Goal: Check status: Check status

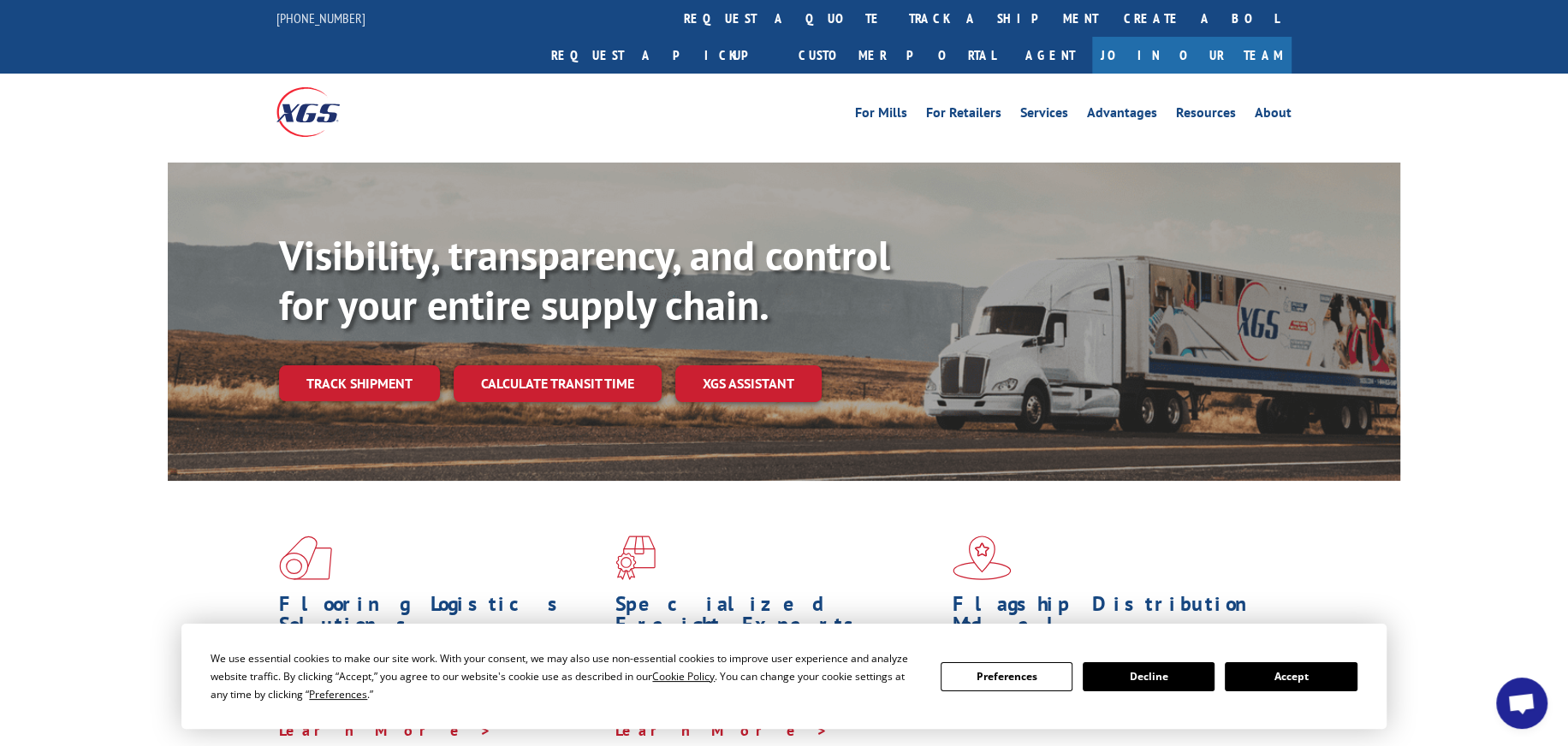
click at [410, 365] on link "Track shipment" at bounding box center [359, 383] width 161 height 36
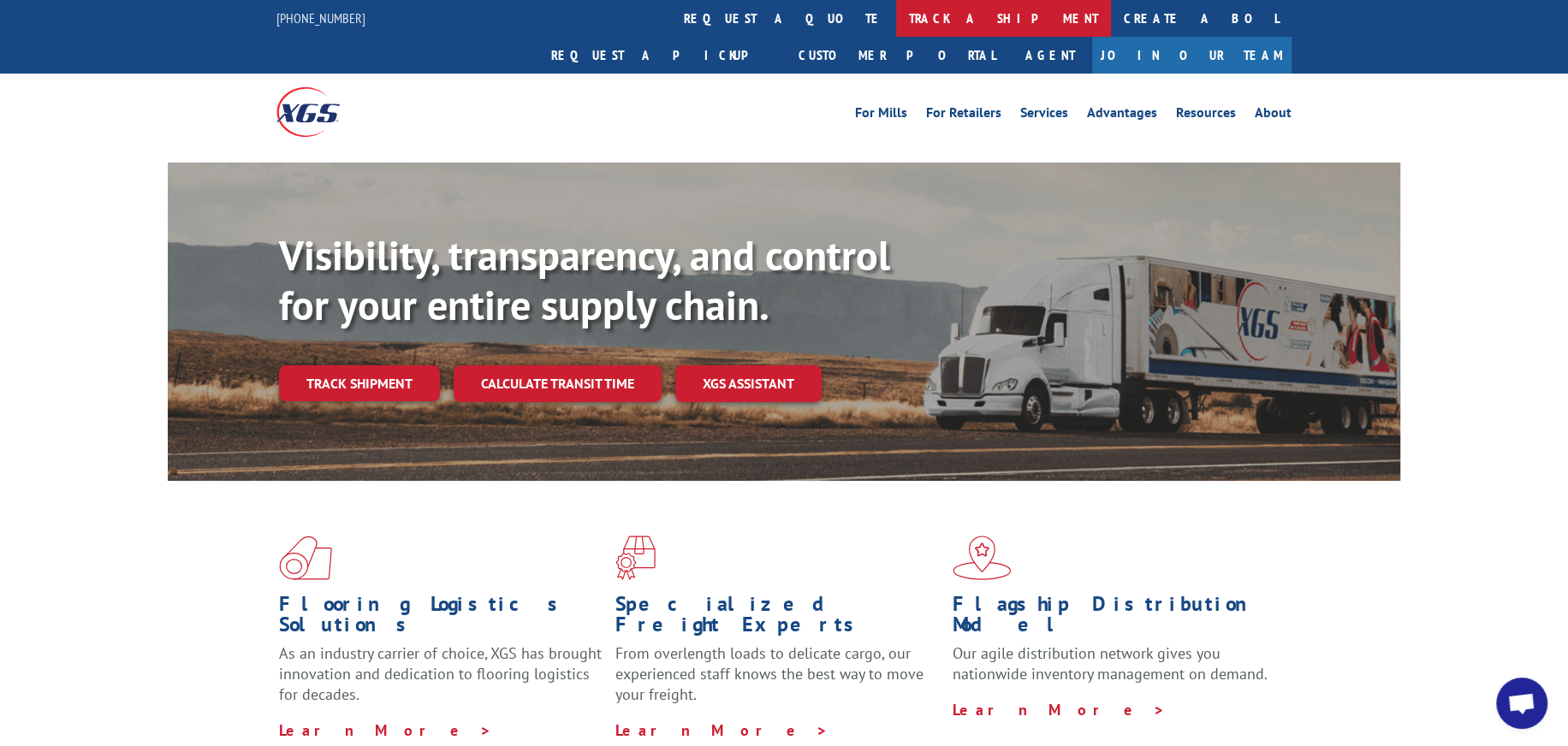
click at [896, 22] on link "track a shipment" at bounding box center [1003, 18] width 214 height 37
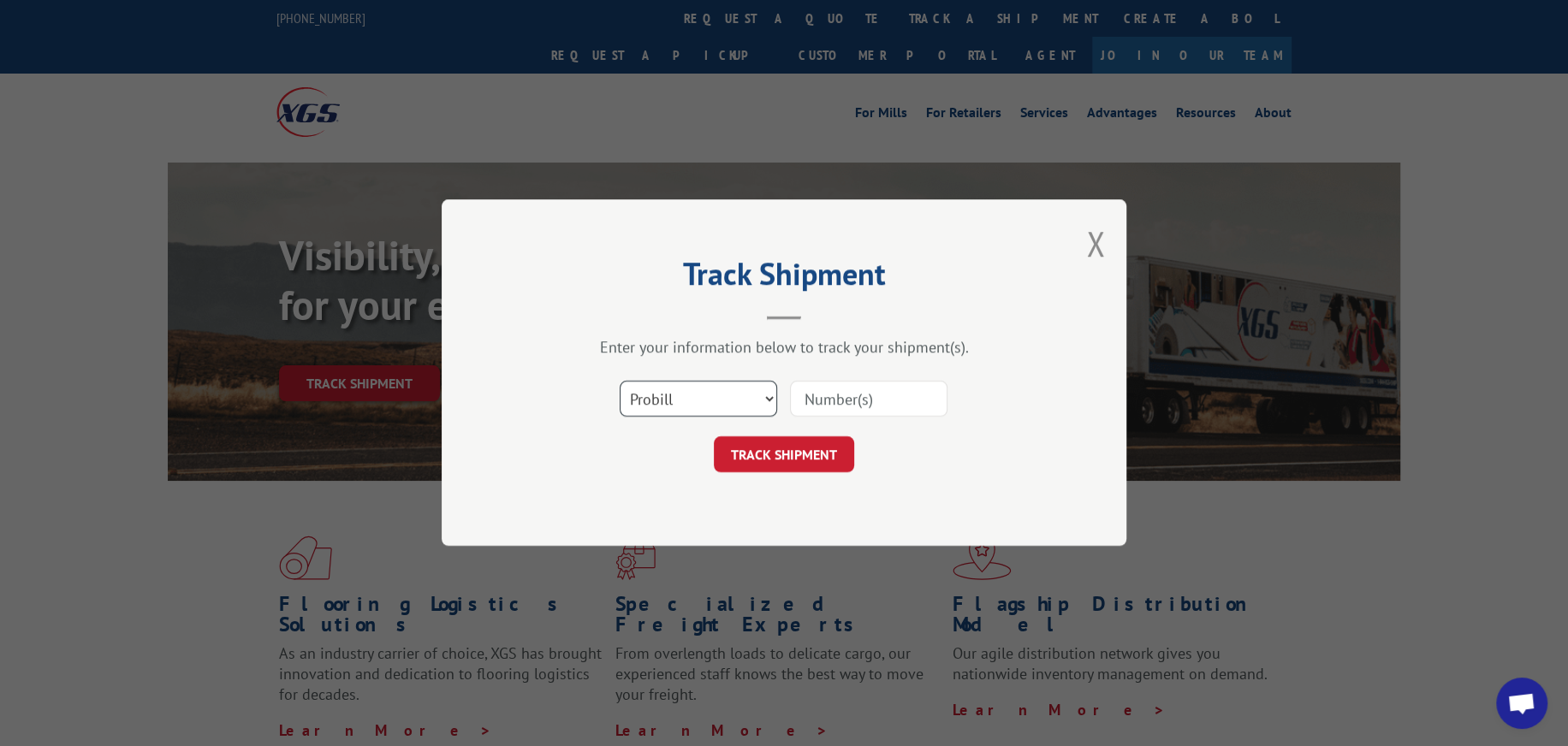
click at [773, 393] on select "Select category... Probill BOL PO" at bounding box center [698, 400] width 157 height 36
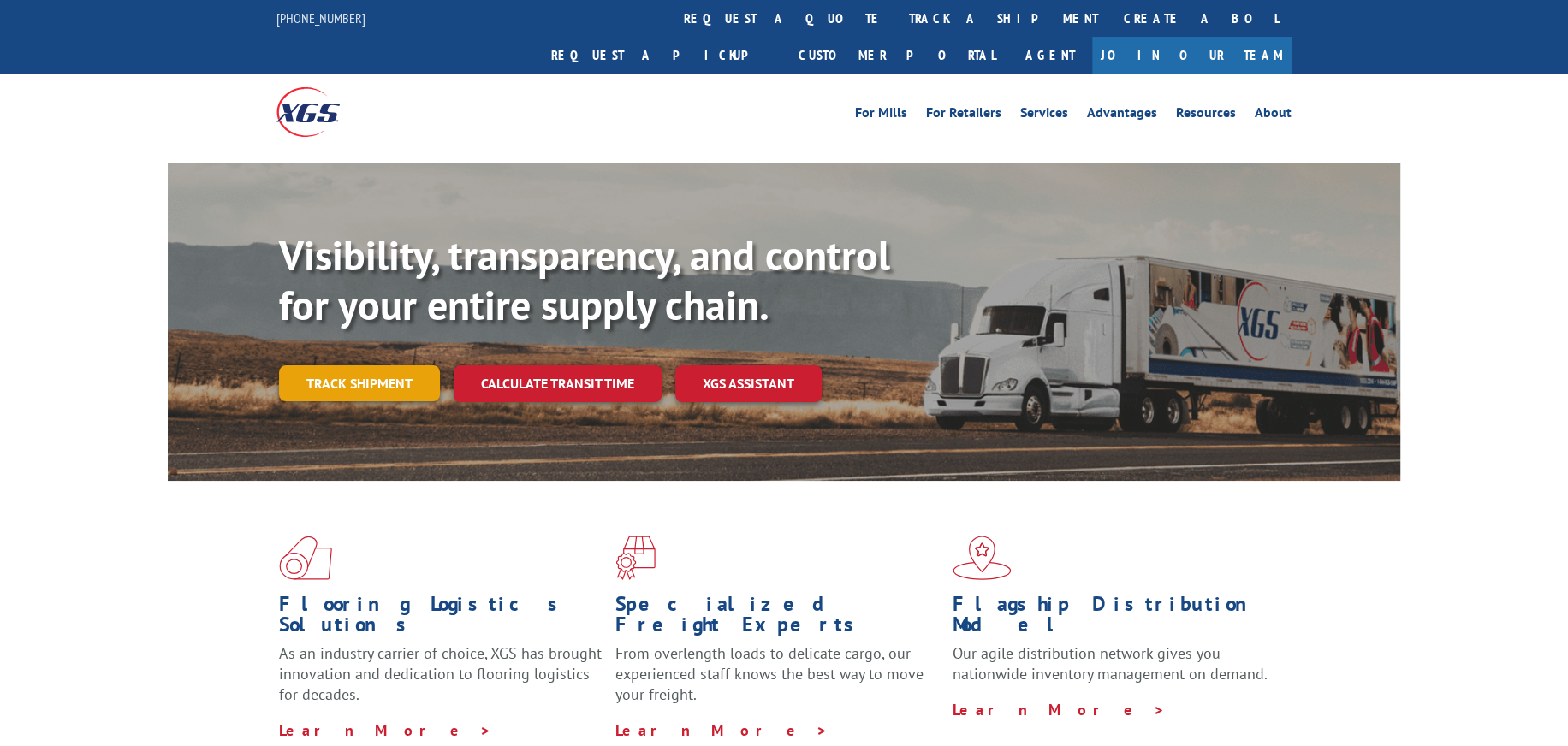
click at [390, 365] on link "Track shipment" at bounding box center [359, 383] width 161 height 36
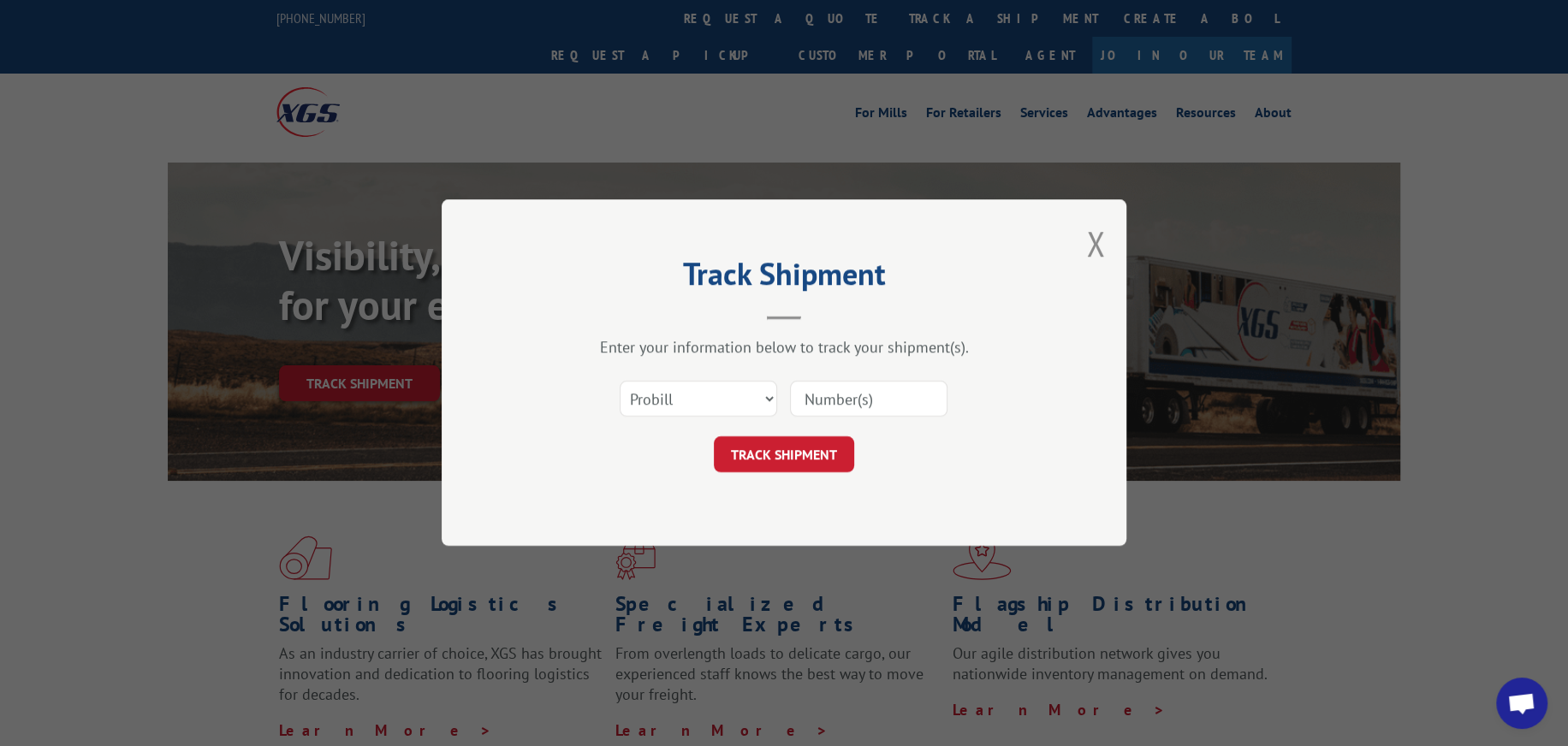
click at [851, 396] on input at bounding box center [868, 400] width 157 height 36
paste input "1227709517"
type input "1227709517"
click at [795, 457] on button "TRACK SHIPMENT" at bounding box center [784, 455] width 140 height 36
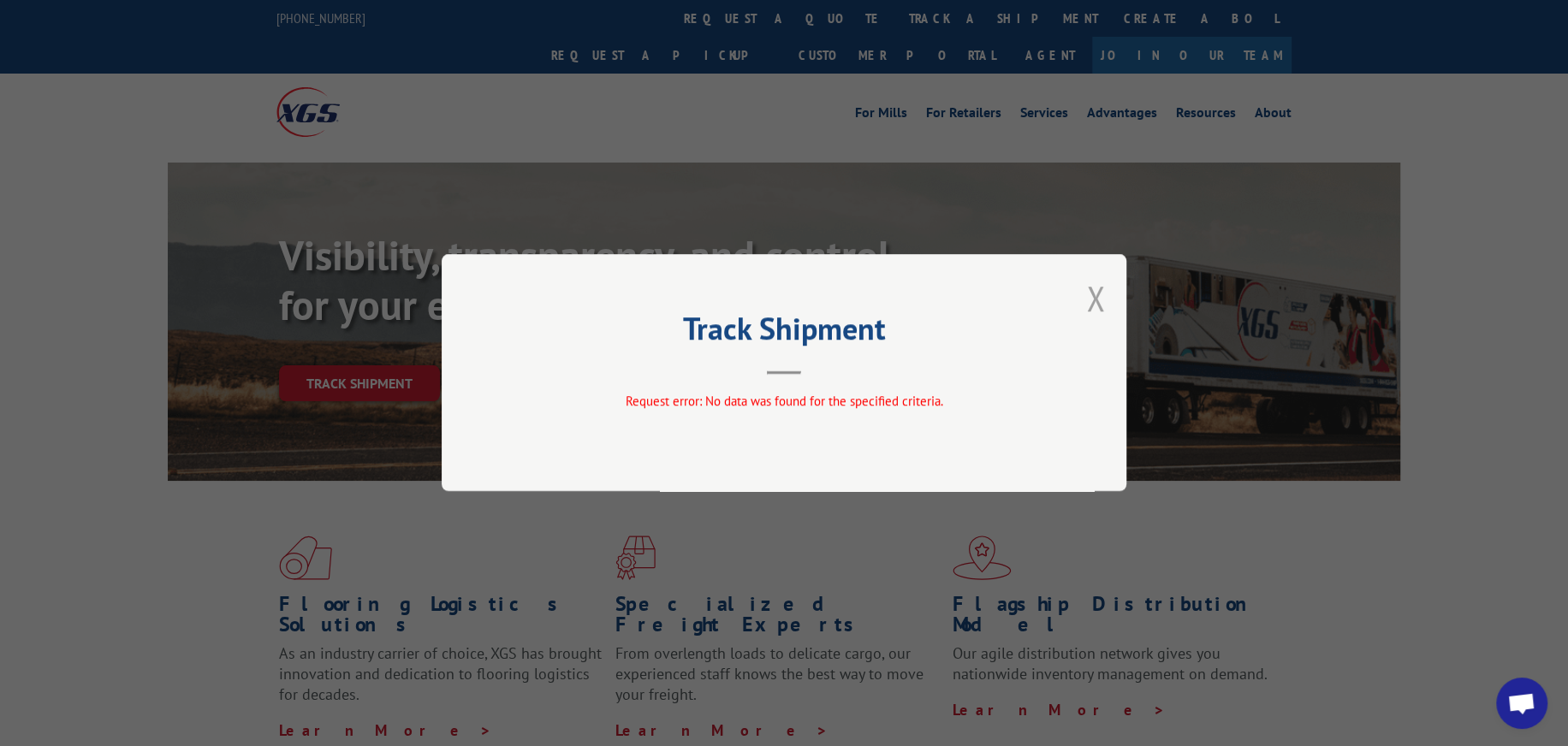
click at [1096, 299] on button "Close modal" at bounding box center [1095, 298] width 19 height 45
